Goal: Information Seeking & Learning: Learn about a topic

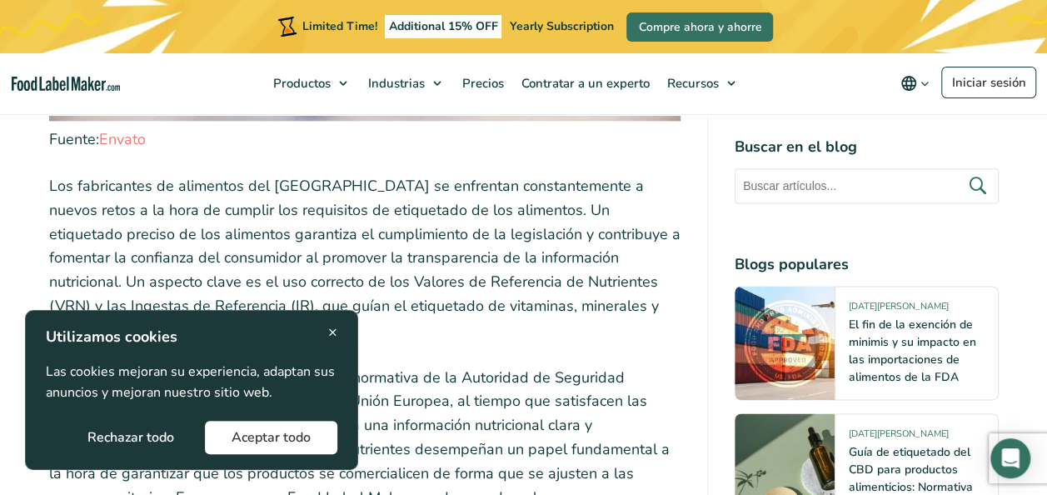
scroll to position [1000, 0]
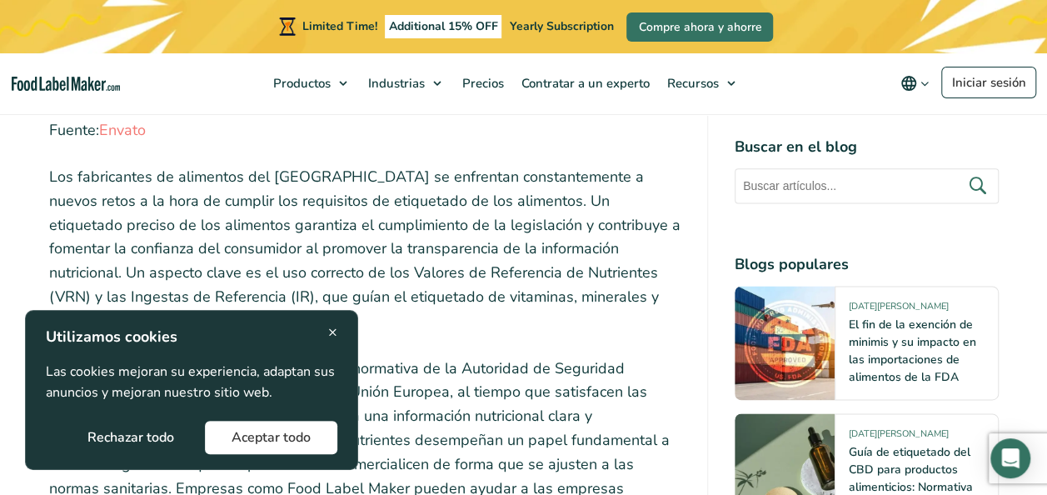
click at [138, 430] on button "Rechazar todo" at bounding box center [131, 437] width 140 height 33
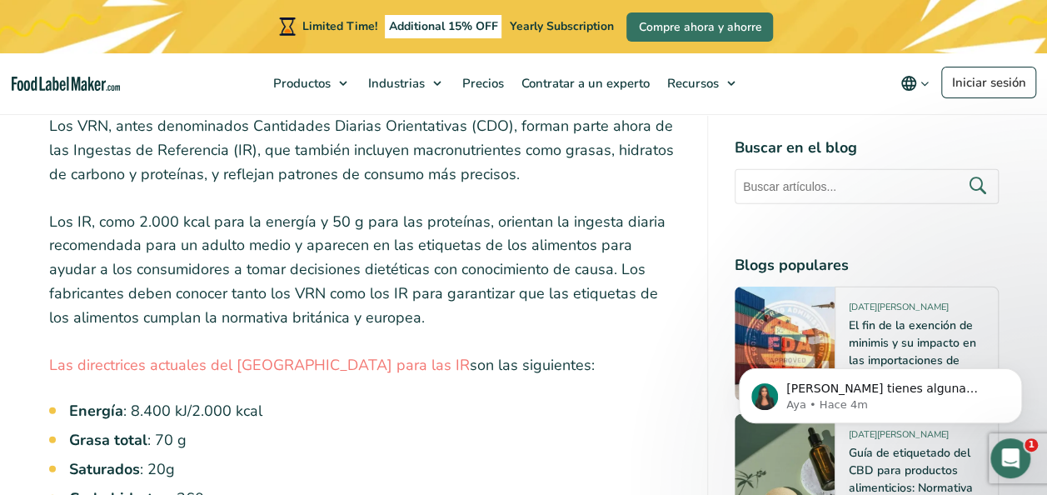
scroll to position [0, 0]
